Goal: Task Accomplishment & Management: Manage account settings

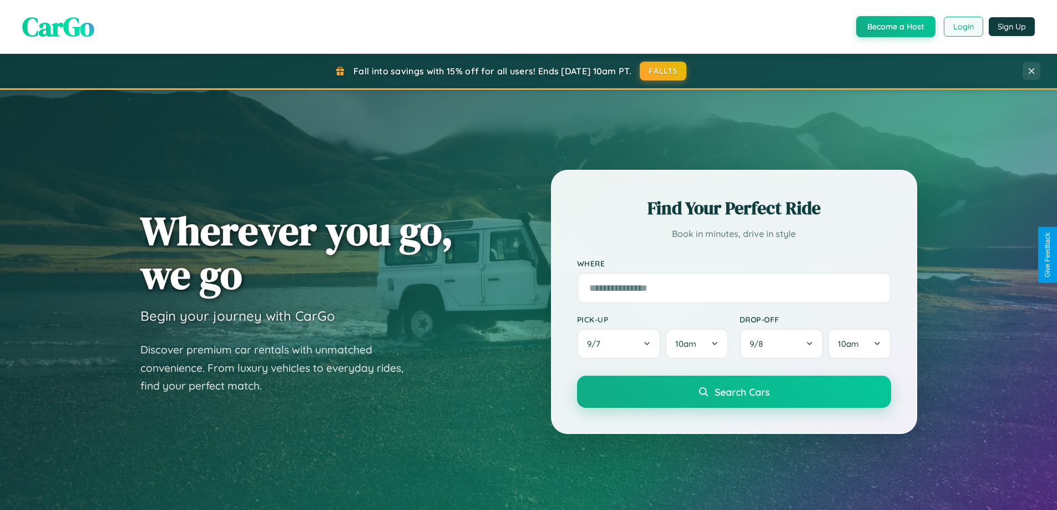
click at [963, 27] on button "Login" at bounding box center [963, 27] width 39 height 20
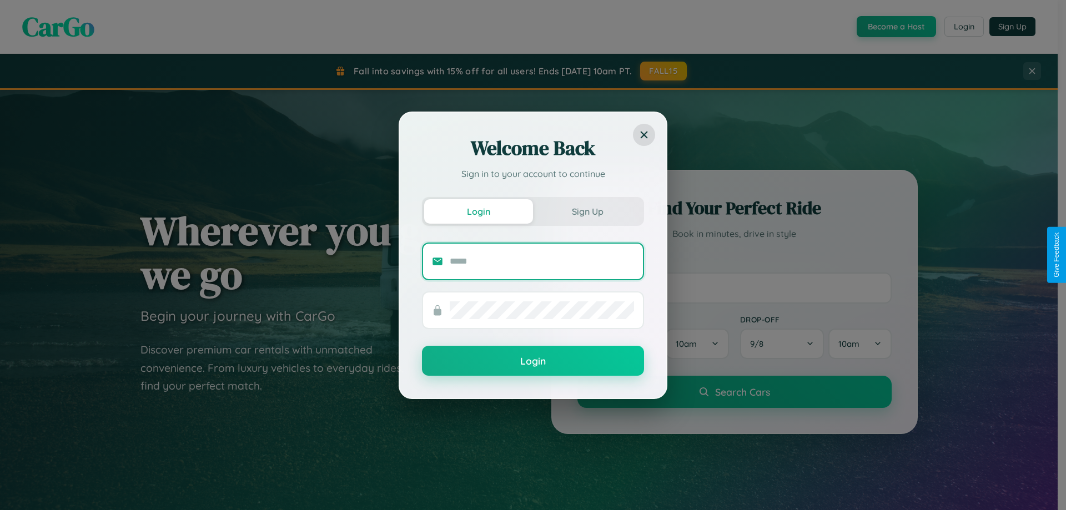
click at [542, 261] on input "text" at bounding box center [542, 262] width 184 height 18
type input "**********"
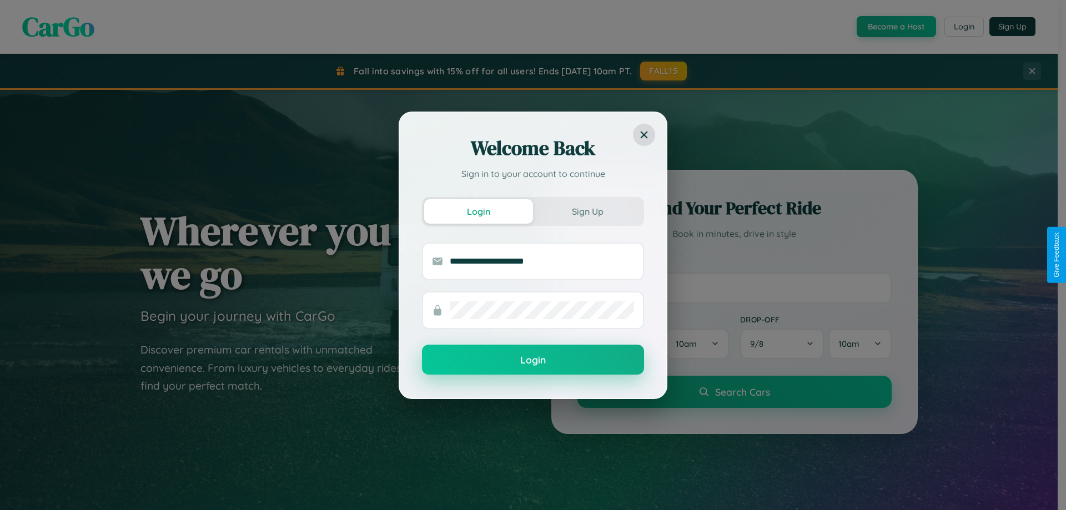
click at [533, 360] on button "Login" at bounding box center [533, 360] width 222 height 30
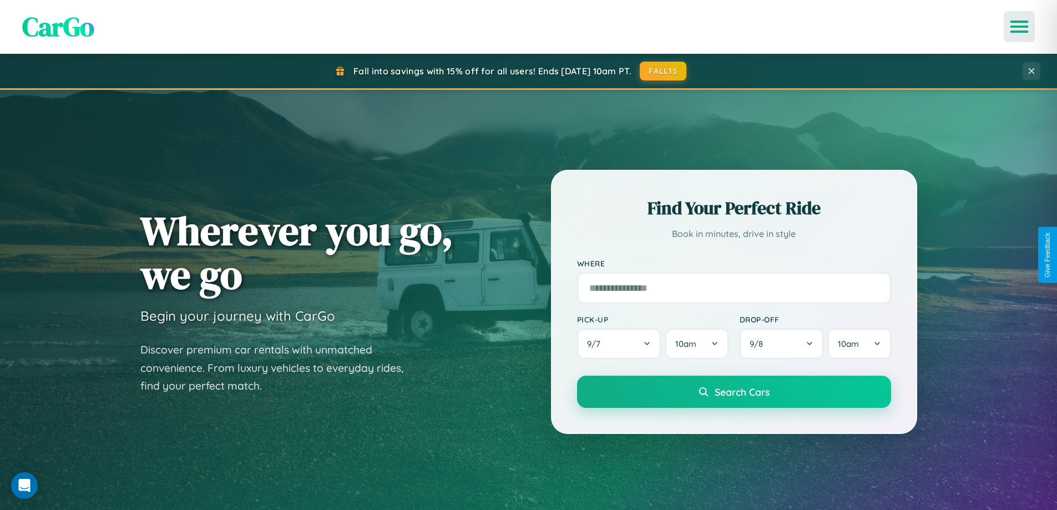
click at [1020, 27] on icon "Open menu" at bounding box center [1020, 27] width 16 height 10
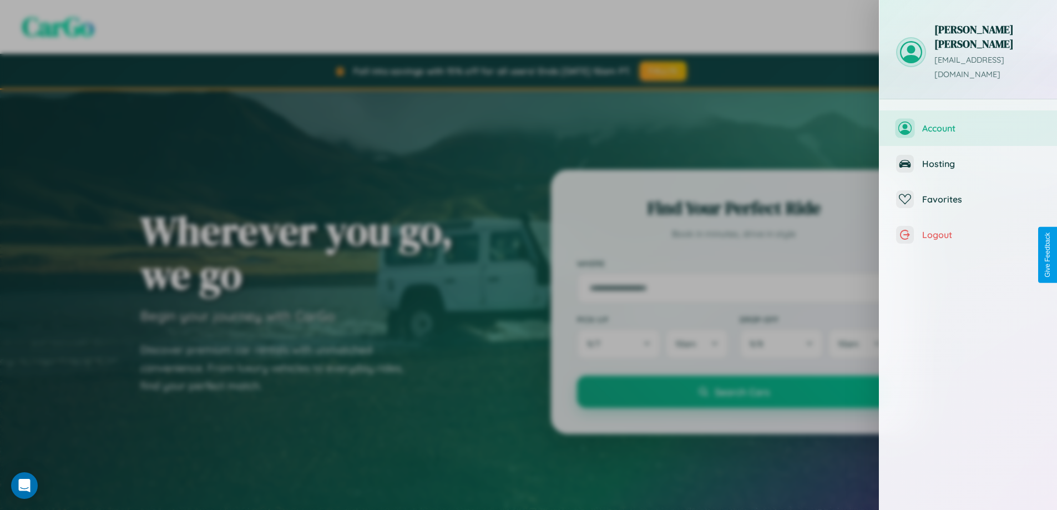
click at [969, 123] on span "Account" at bounding box center [982, 128] width 118 height 11
